Goal: Information Seeking & Learning: Learn about a topic

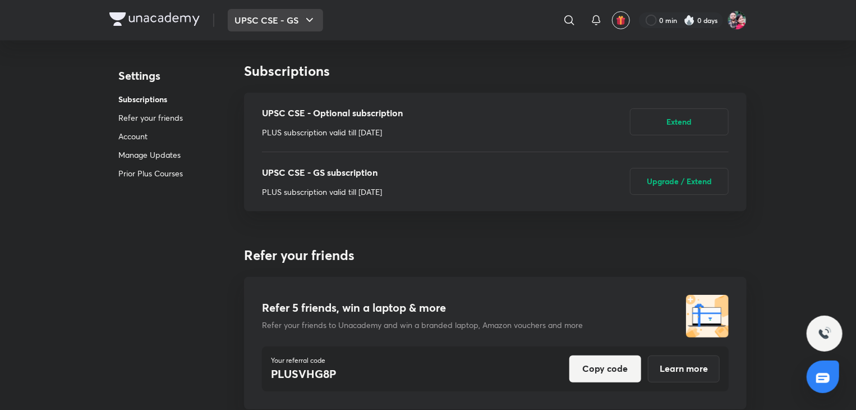
click at [307, 22] on icon "button" at bounding box center [309, 19] width 13 height 13
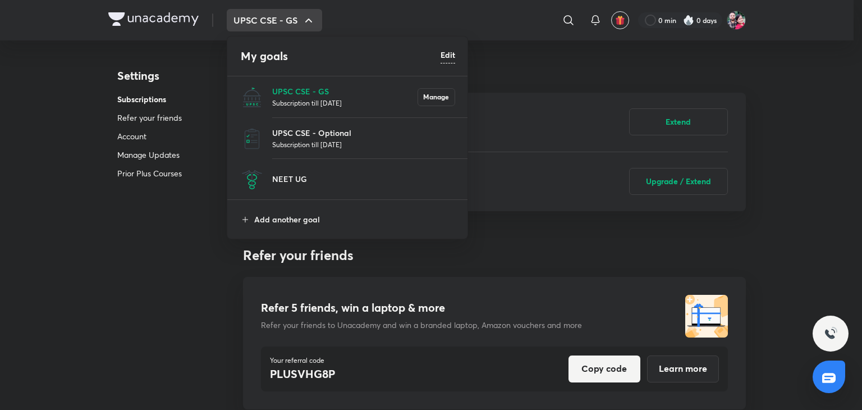
click at [319, 78] on li "UPSC CSE - GS Subscription till [DATE] Manage" at bounding box center [347, 96] width 241 height 41
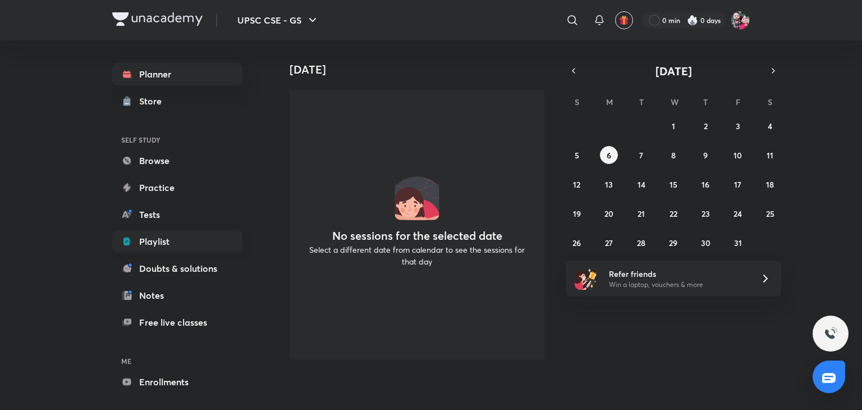
click at [182, 234] on link "Playlist" at bounding box center [177, 241] width 130 height 22
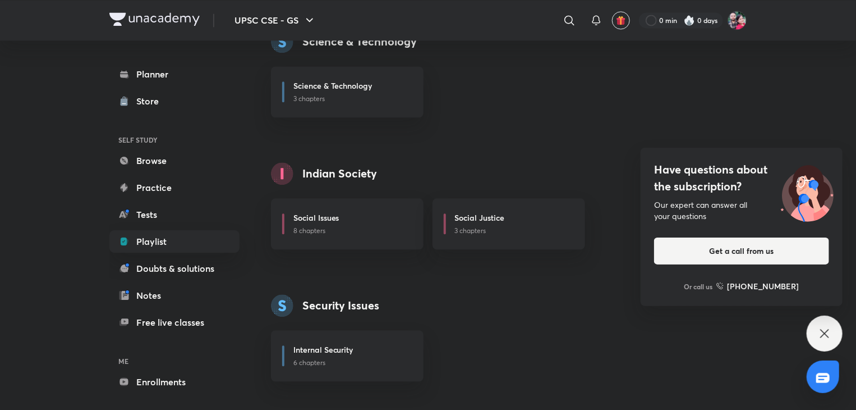
scroll to position [1279, 0]
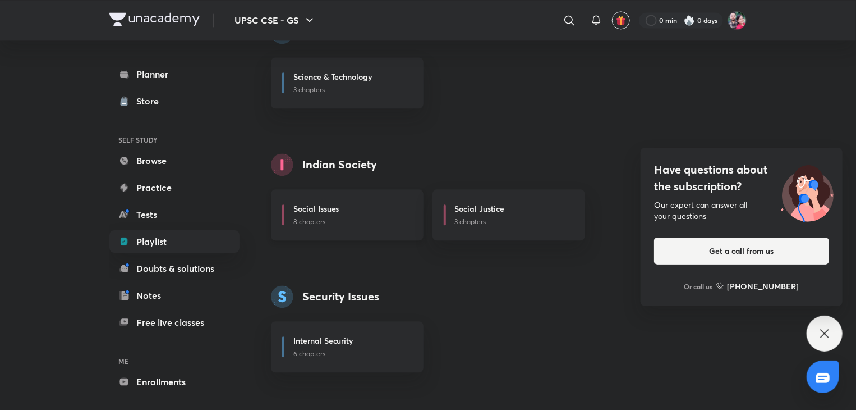
click at [365, 200] on div "Social Issues 8 chapters" at bounding box center [347, 214] width 153 height 51
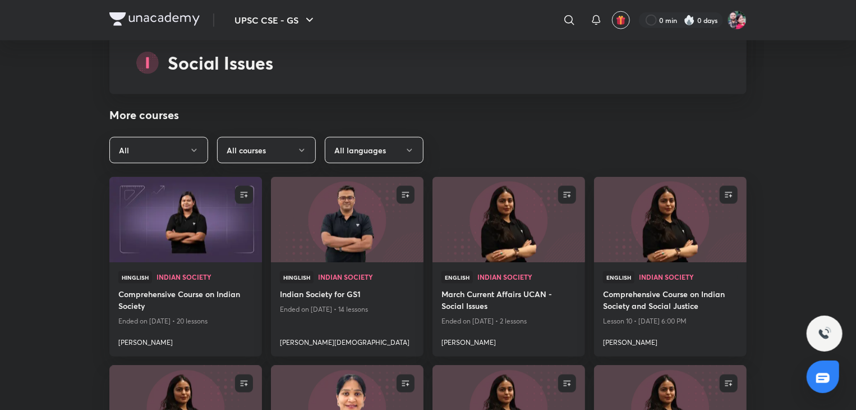
scroll to position [2827, 0]
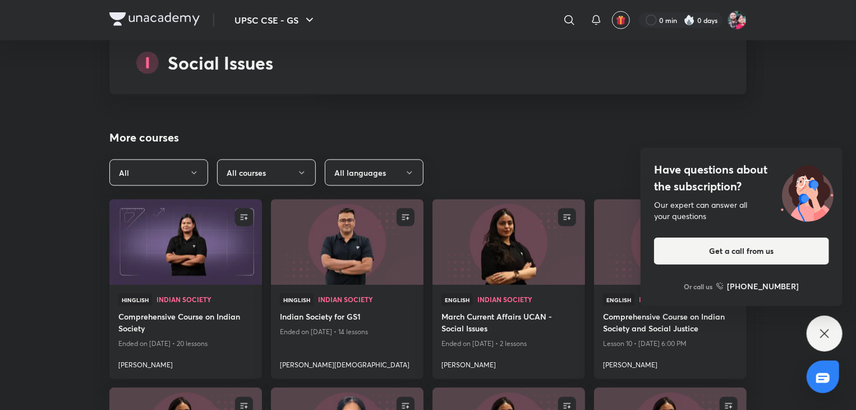
click at [816, 332] on div "Have questions about the subscription? Our expert can answer all your questions…" at bounding box center [825, 333] width 36 height 36
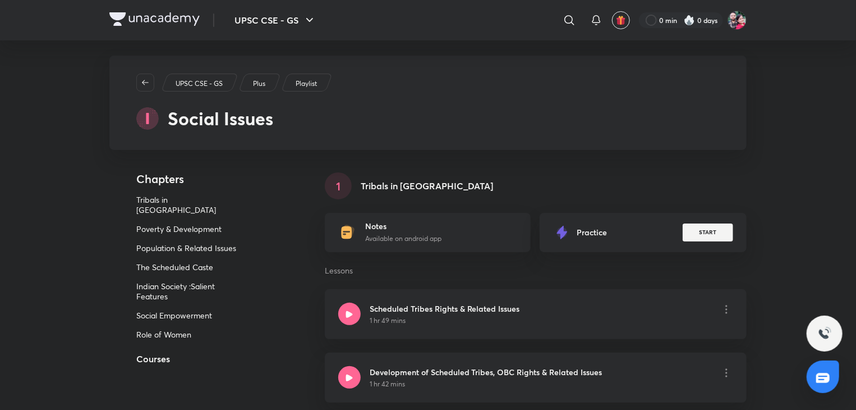
scroll to position [0, 0]
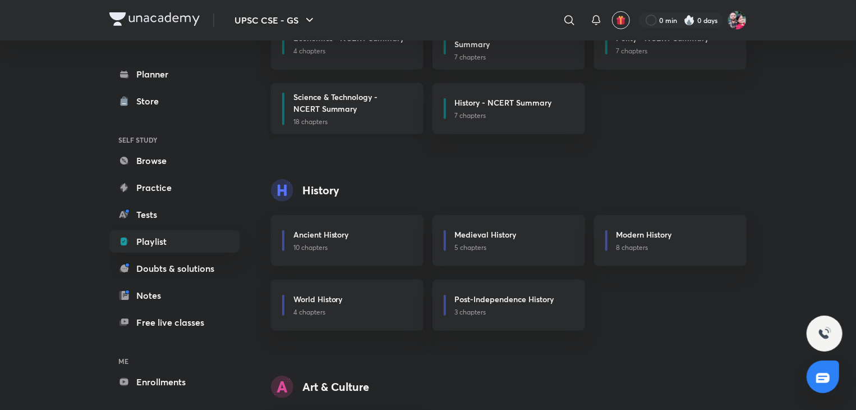
scroll to position [224, 0]
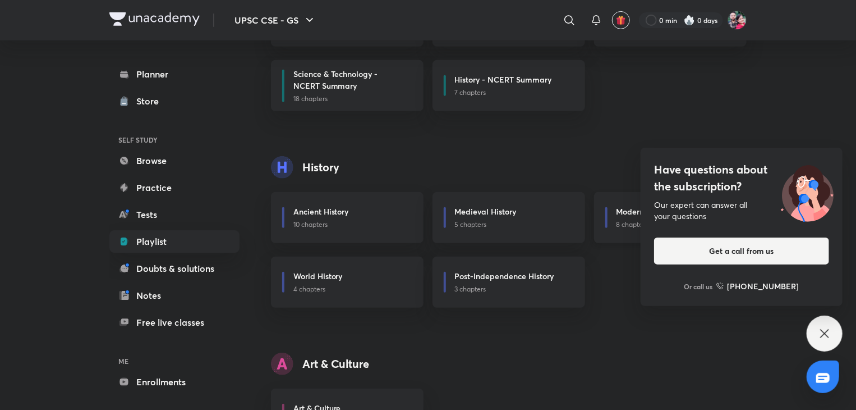
click at [639, 206] on h6 "Modern History" at bounding box center [644, 211] width 56 height 12
click at [620, 204] on div "Modern History 8 chapters" at bounding box center [670, 217] width 153 height 51
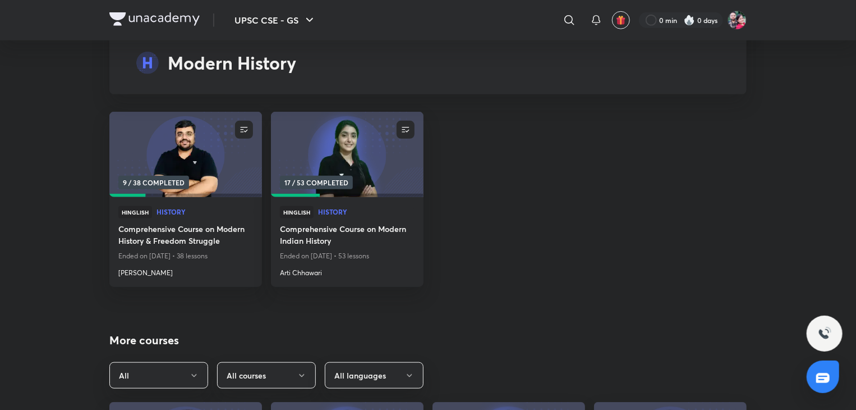
scroll to position [4667, 0]
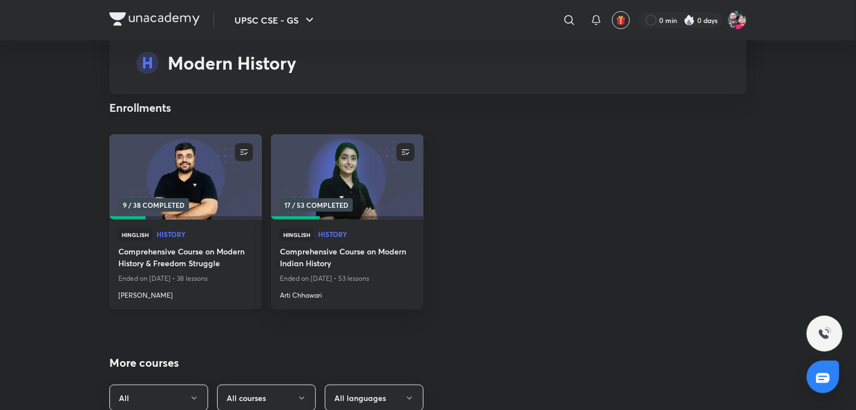
click at [193, 133] on img at bounding box center [185, 176] width 155 height 87
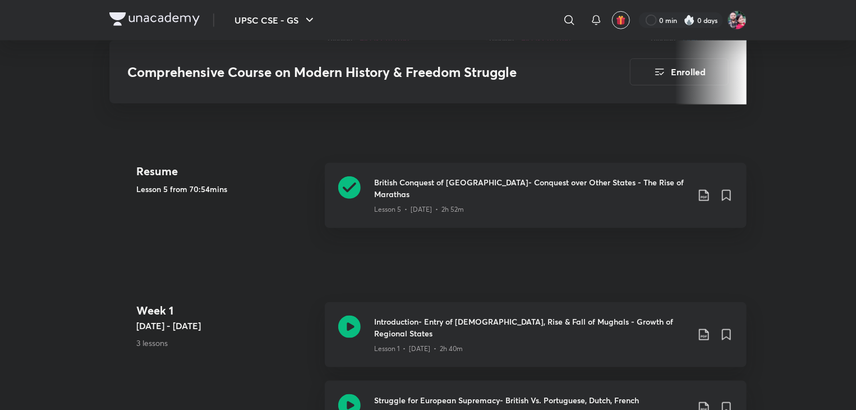
scroll to position [516, 0]
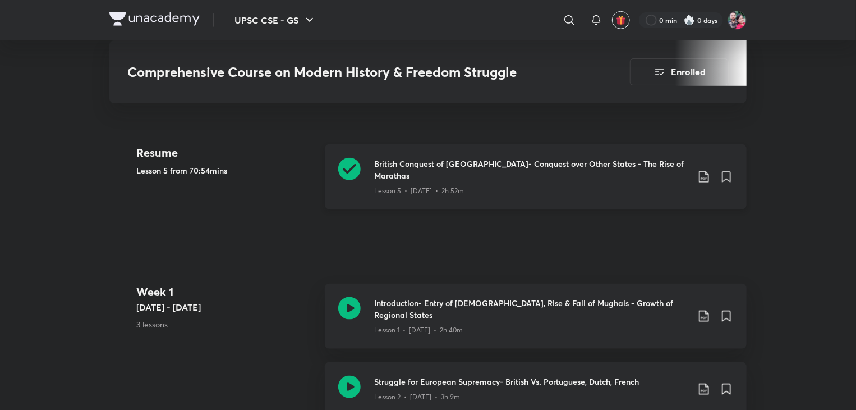
click at [371, 169] on div "British Conquest of India- Conquest over Other States - The Rise of Marathas Le…" at bounding box center [536, 176] width 422 height 65
